Goal: Browse casually

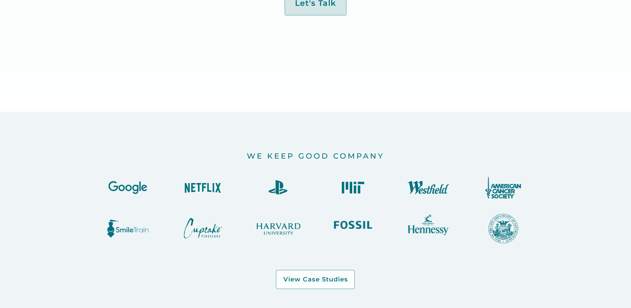
scroll to position [658, 0]
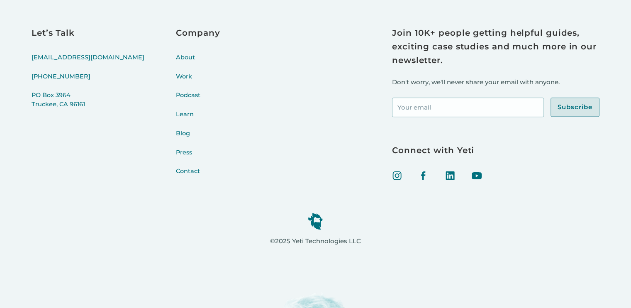
scroll to position [3547, 0]
